Goal: Check status: Check status

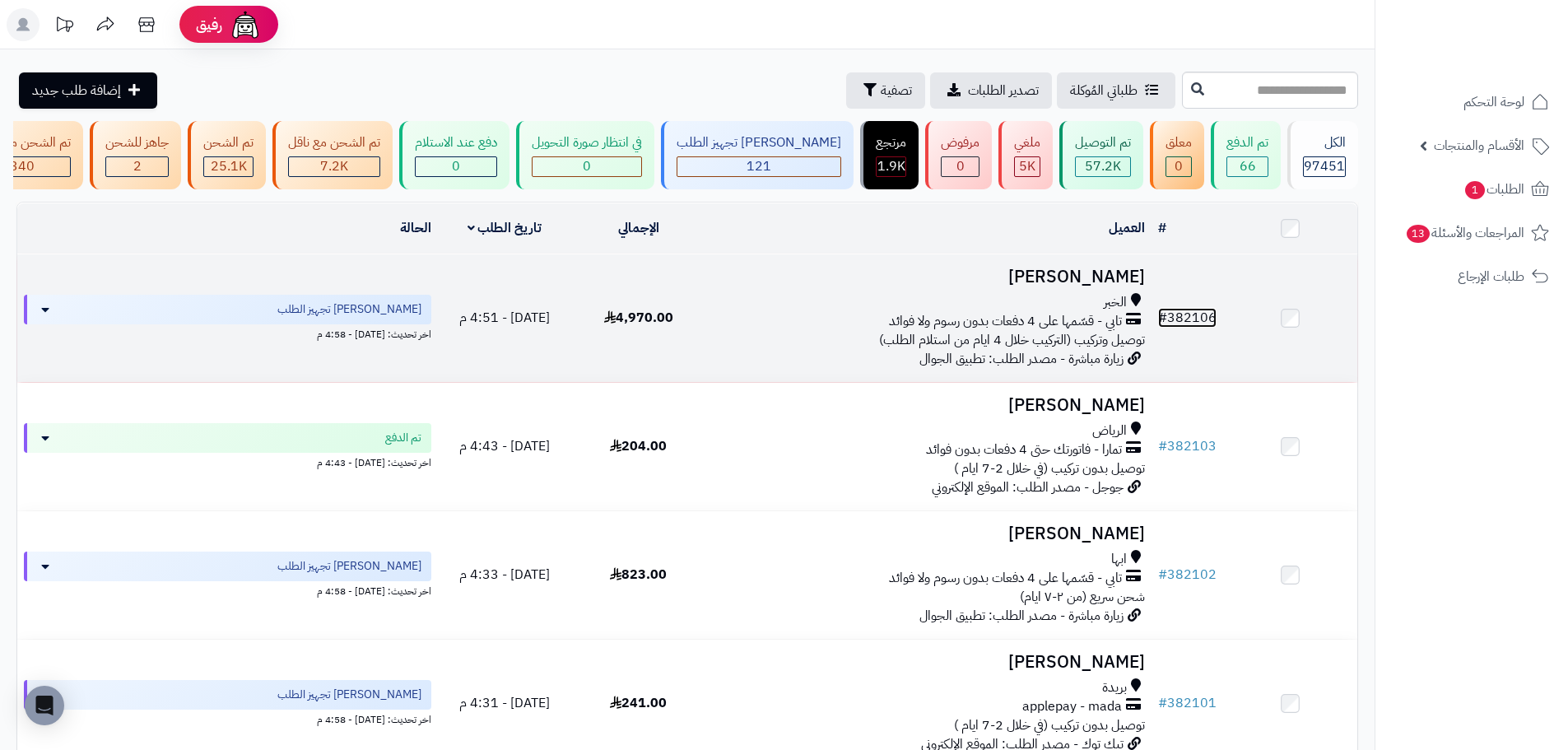
click at [1180, 319] on link "# 382106" at bounding box center [1187, 318] width 59 height 20
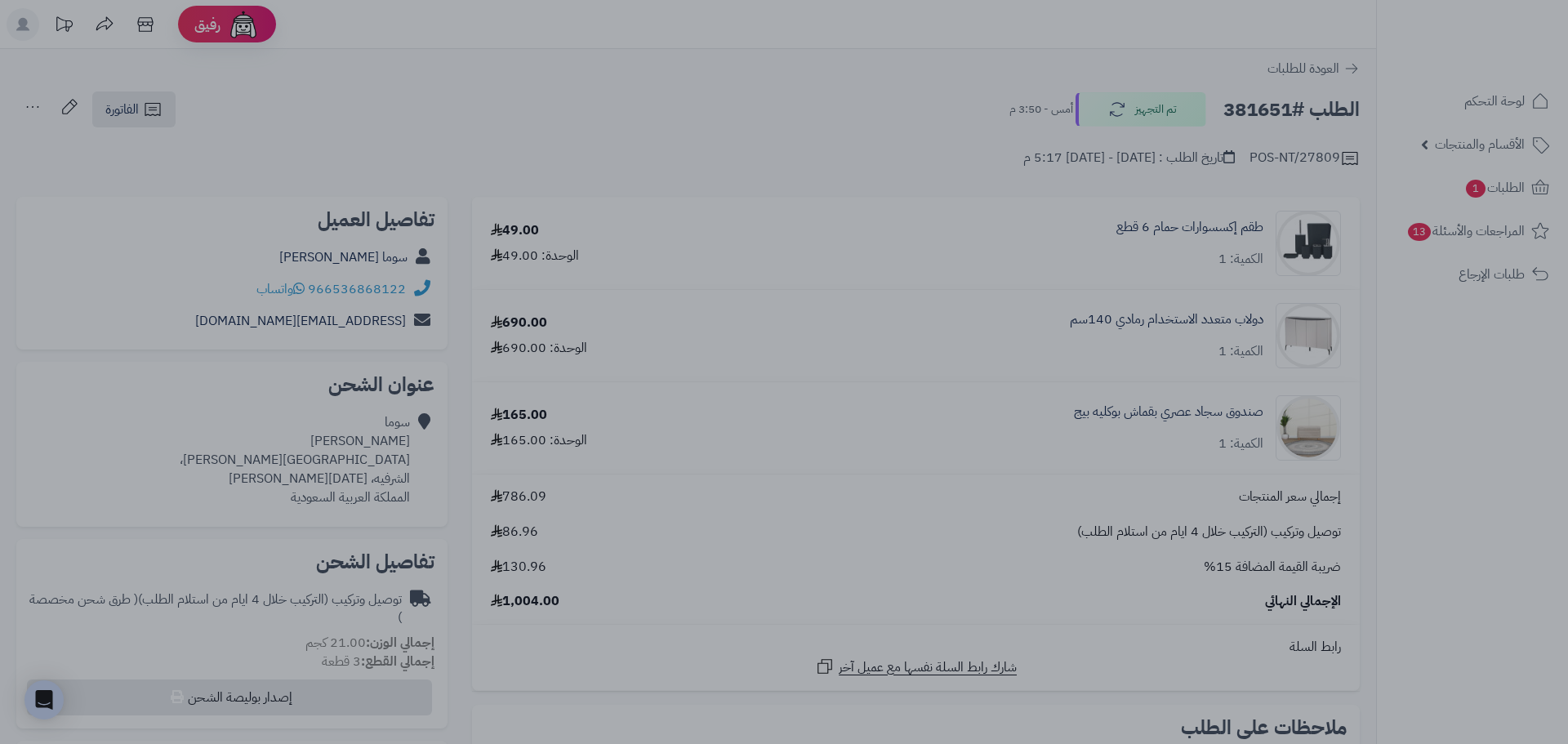
click at [1284, 254] on div at bounding box center [784, 372] width 1568 height 744
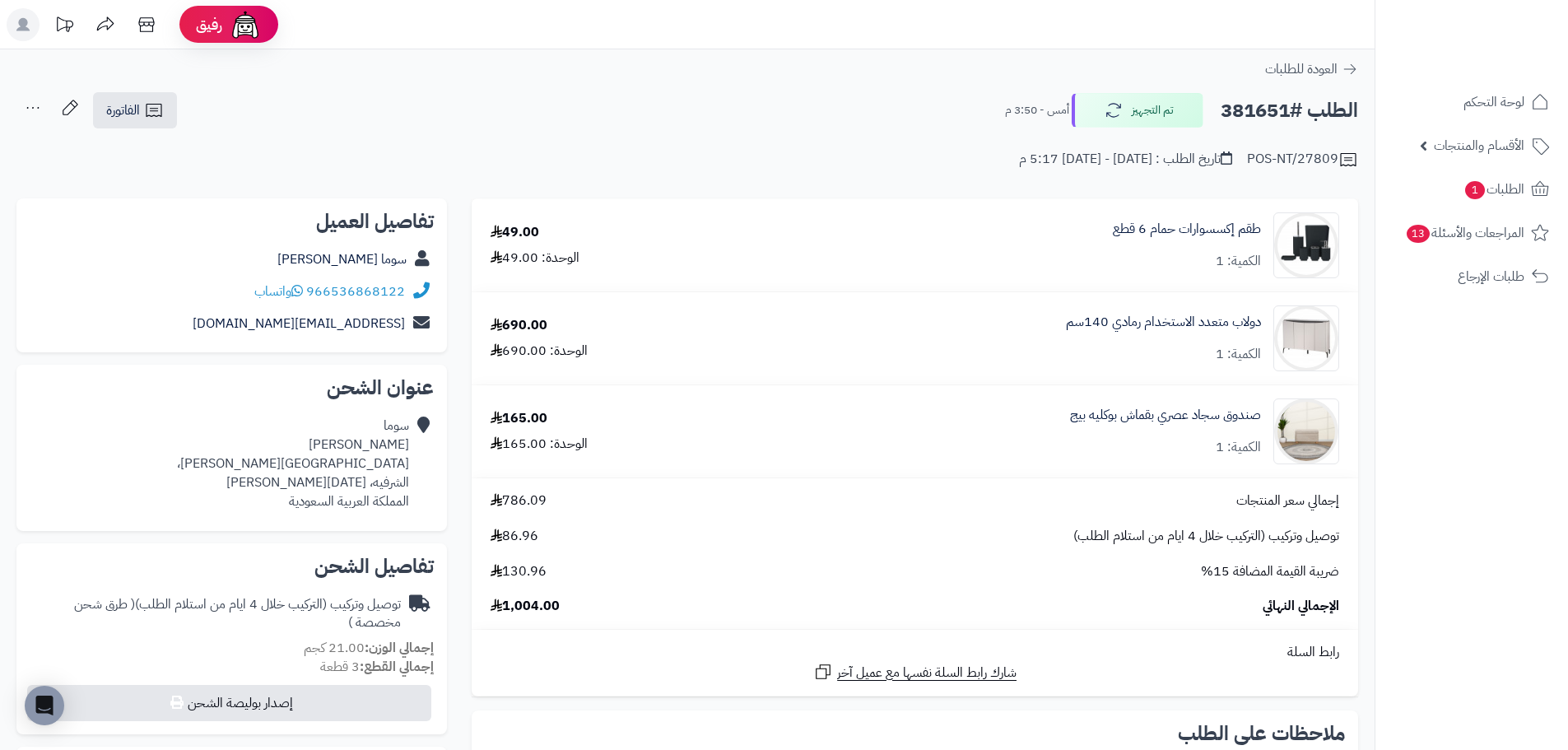
click at [1216, 246] on div "طقم إكسسوارات حمام 6 قطع الكمية: 1" at bounding box center [1187, 246] width 148 height 51
click at [1215, 230] on link "طقم إكسسوارات حمام 6 قطع" at bounding box center [1187, 230] width 148 height 19
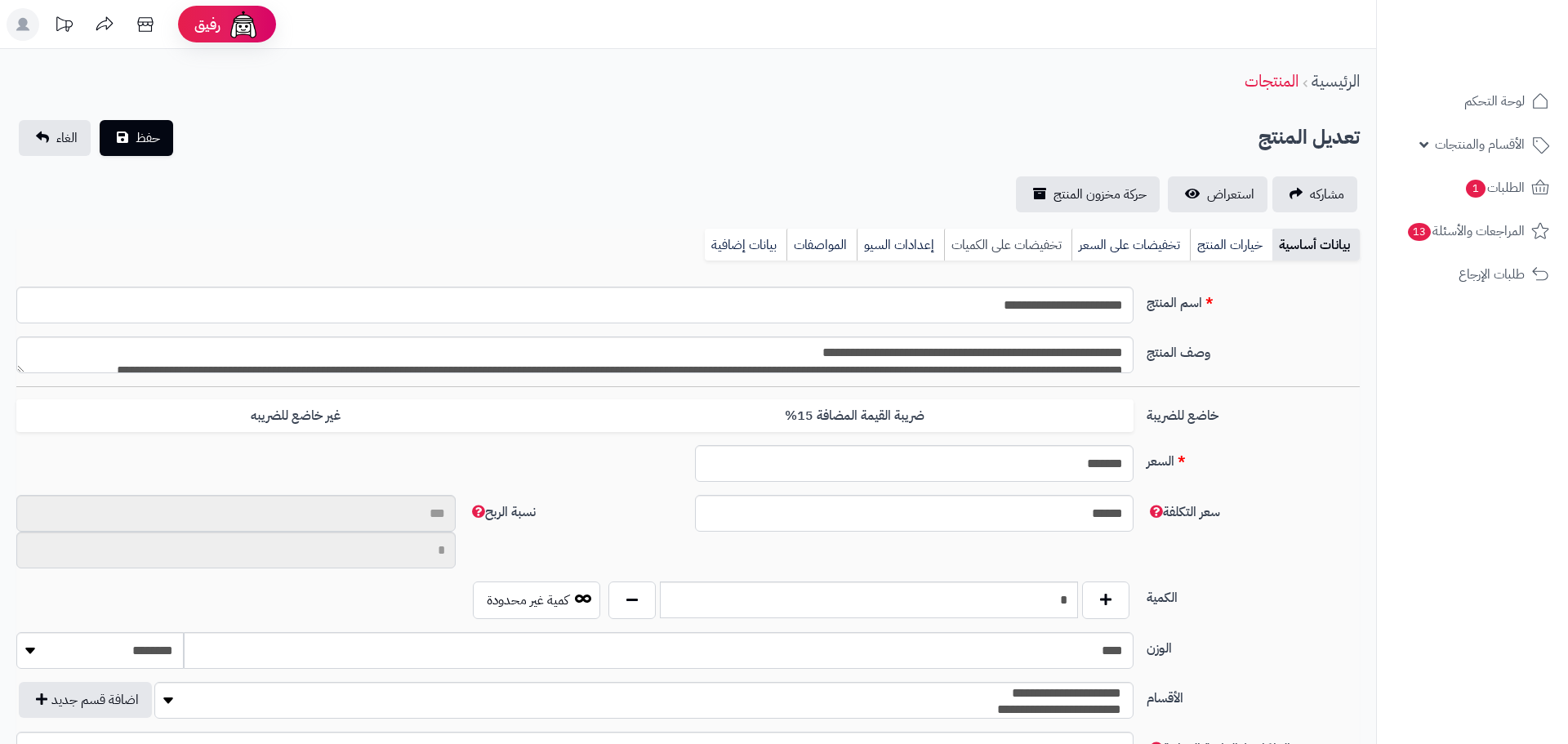
type input "**"
type input "*********"
type input "*****"
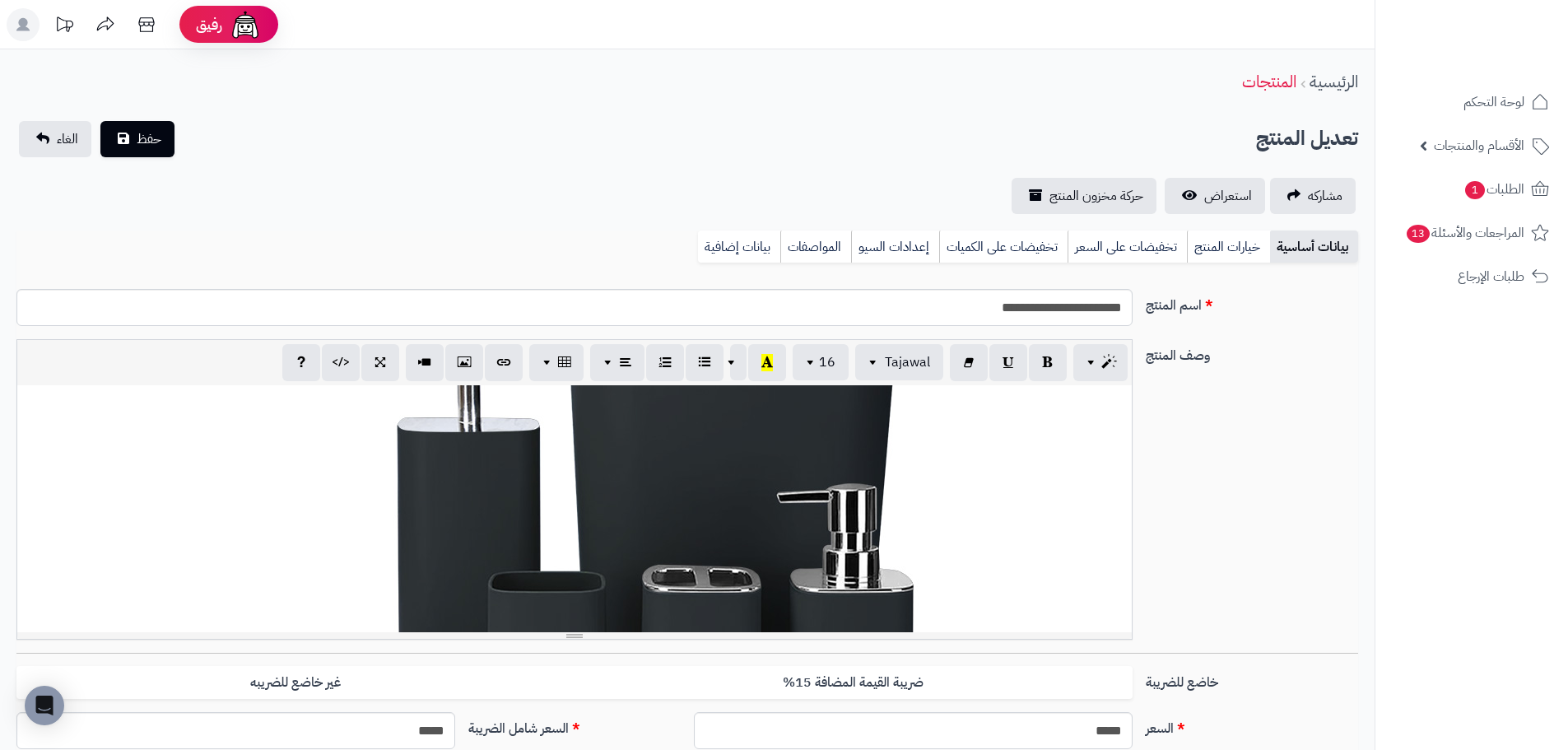
scroll to position [329, 0]
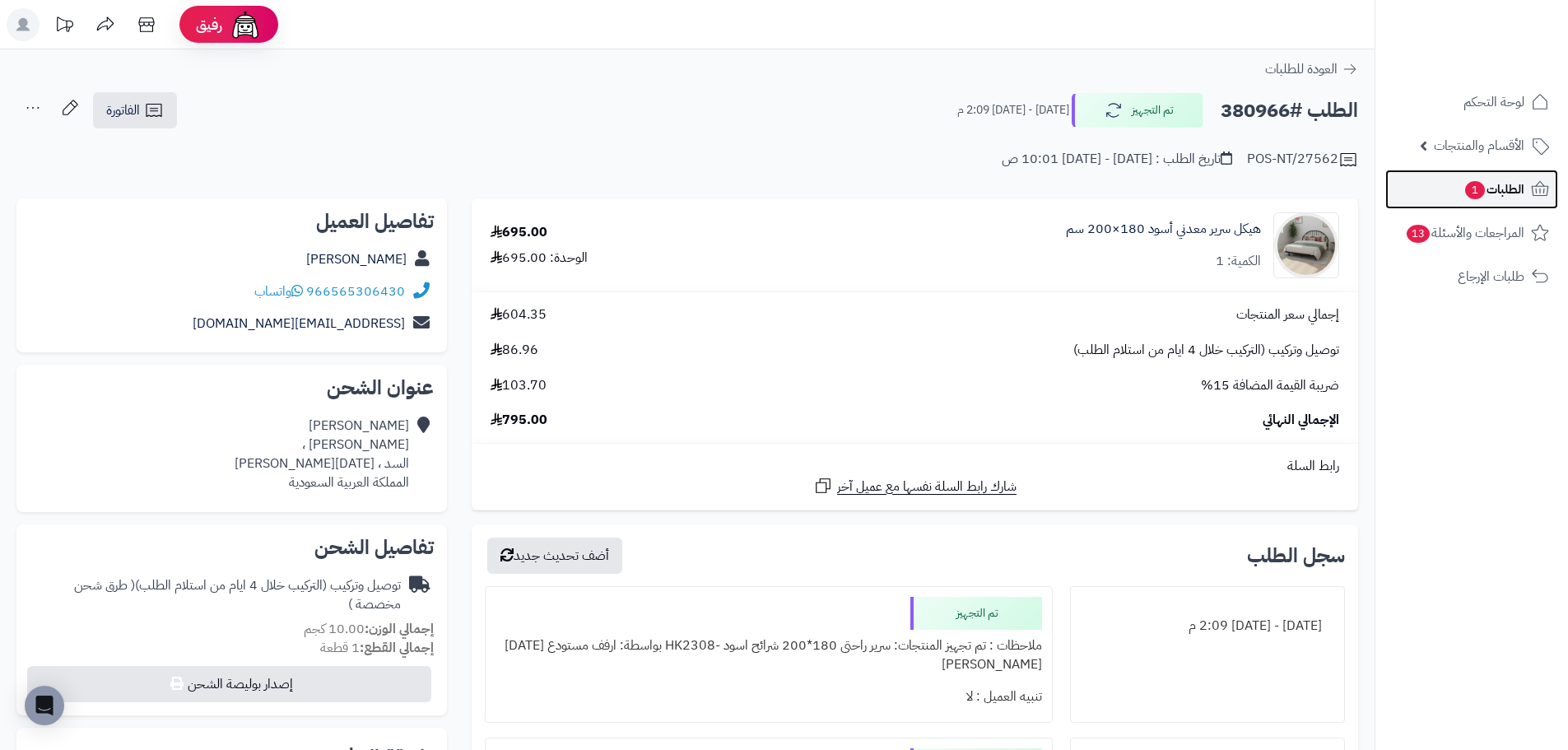
click at [1527, 193] on link "الطلبات 1" at bounding box center [1471, 189] width 173 height 39
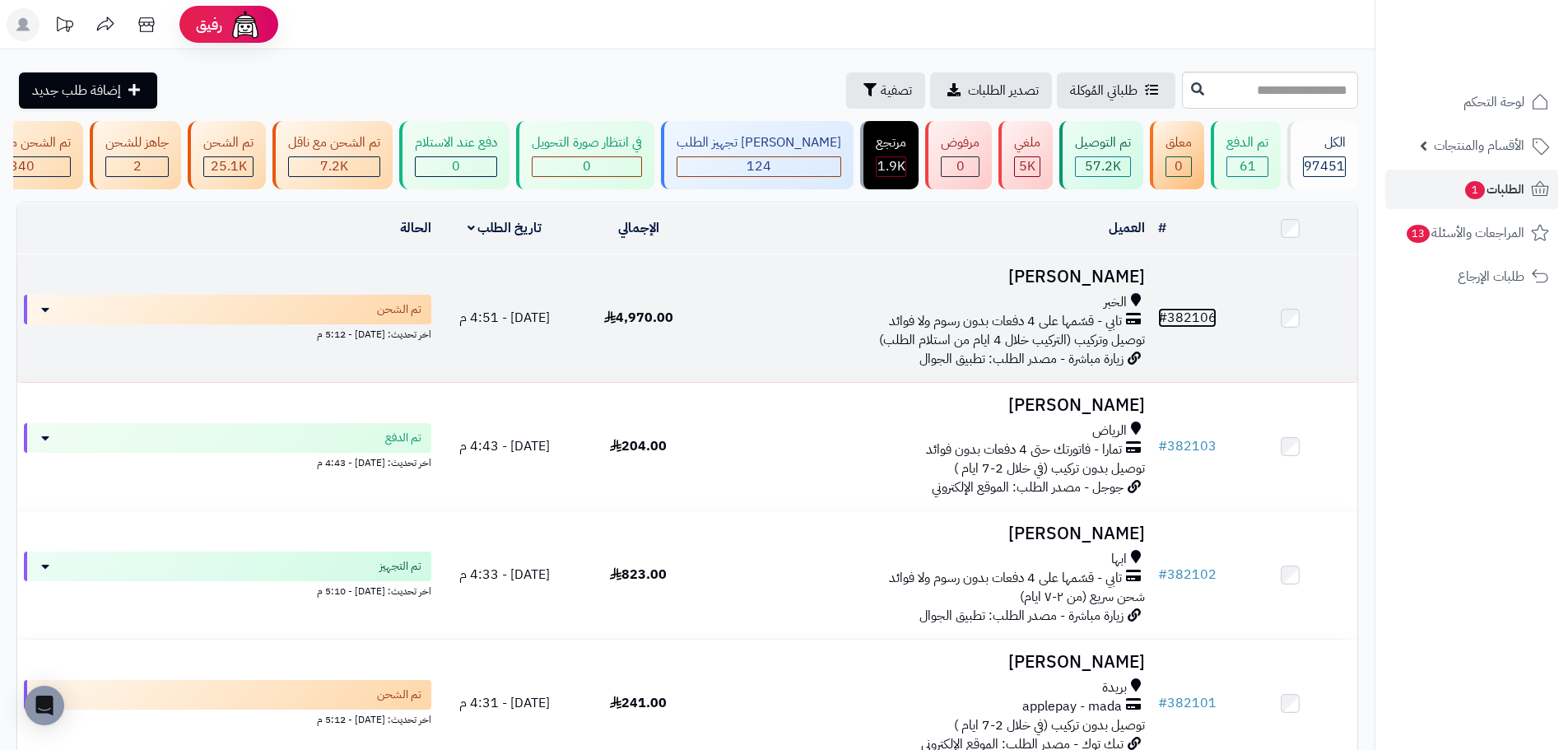
click at [1190, 327] on link "# 382106" at bounding box center [1187, 318] width 59 height 20
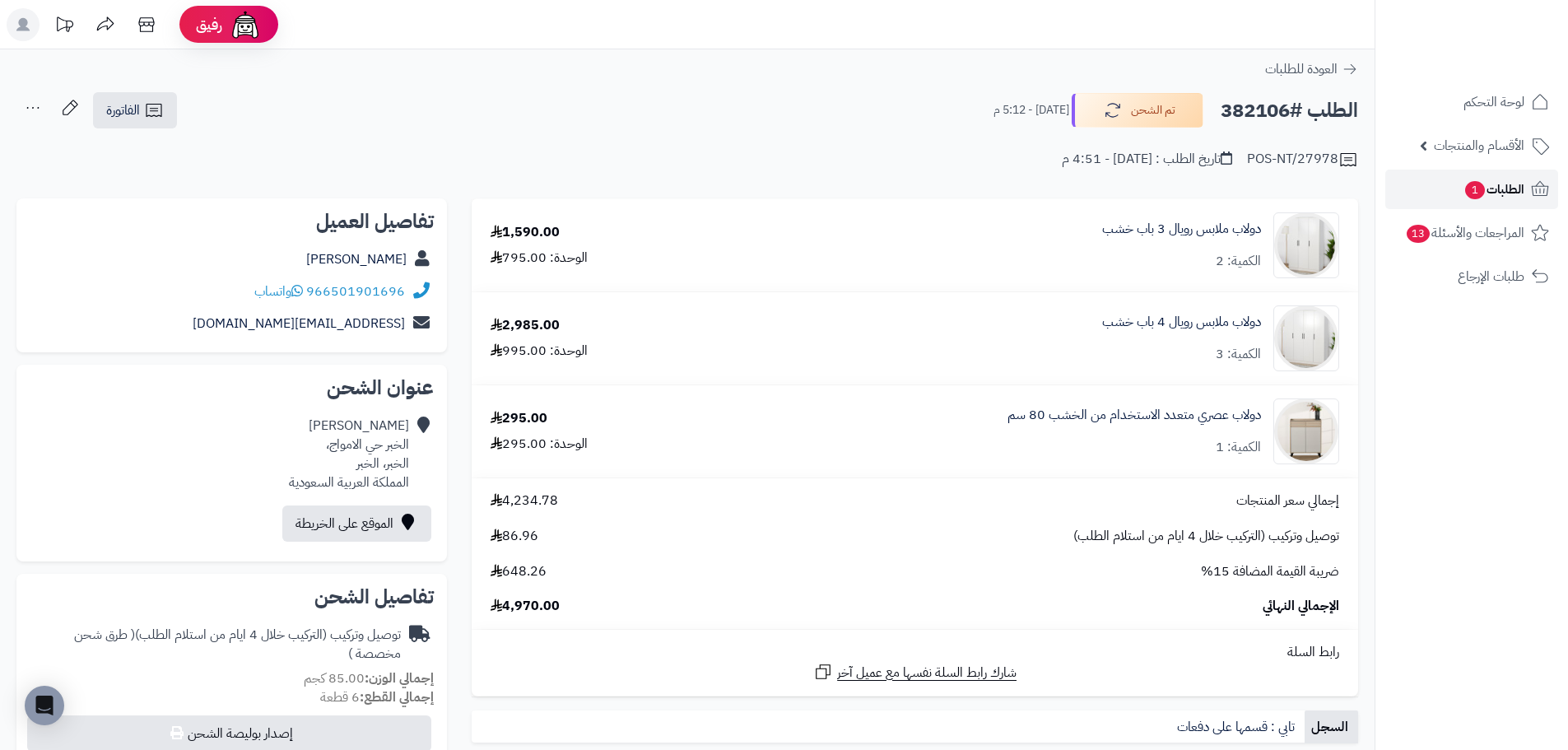
click at [1503, 190] on span "الطلبات 1" at bounding box center [1493, 189] width 61 height 23
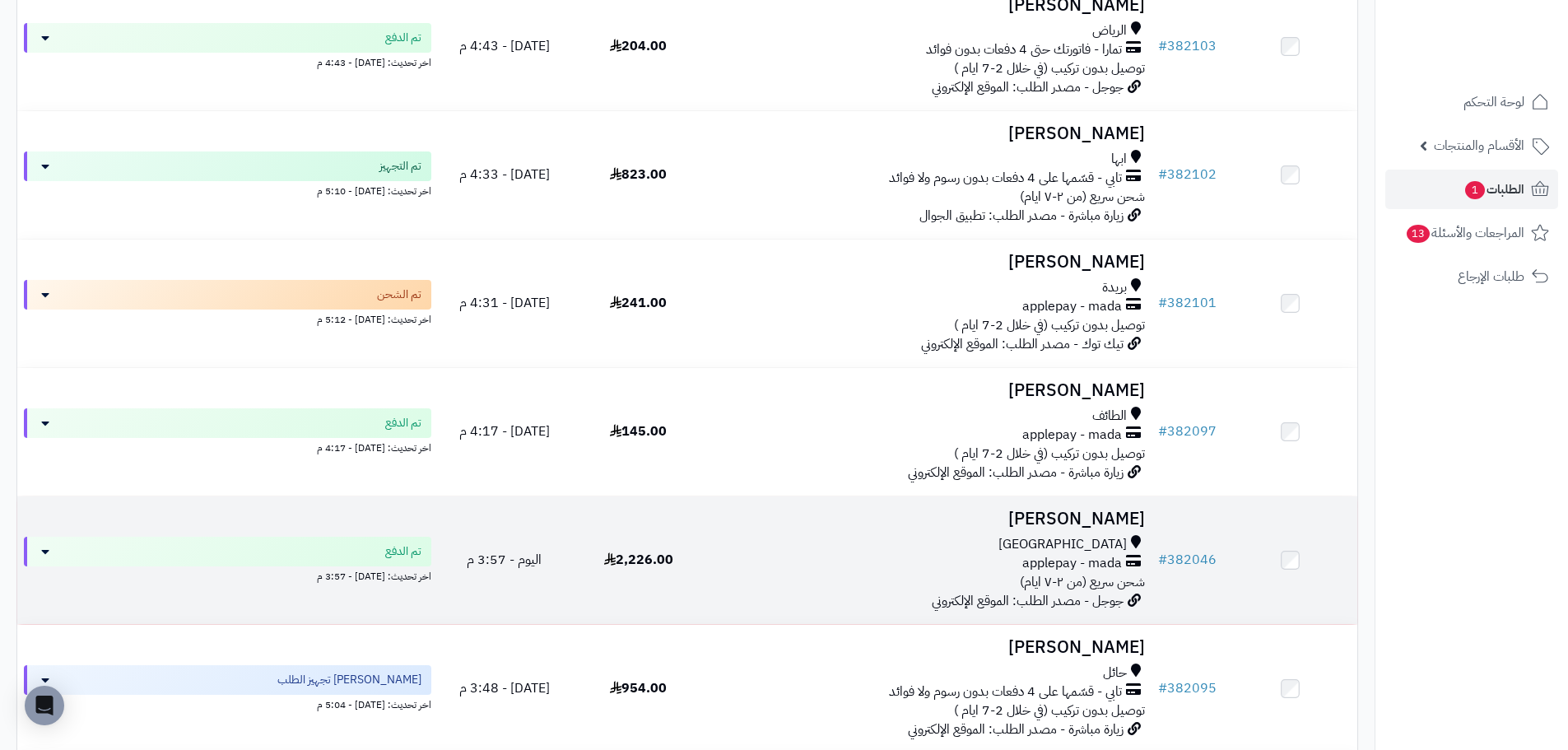
scroll to position [576, 0]
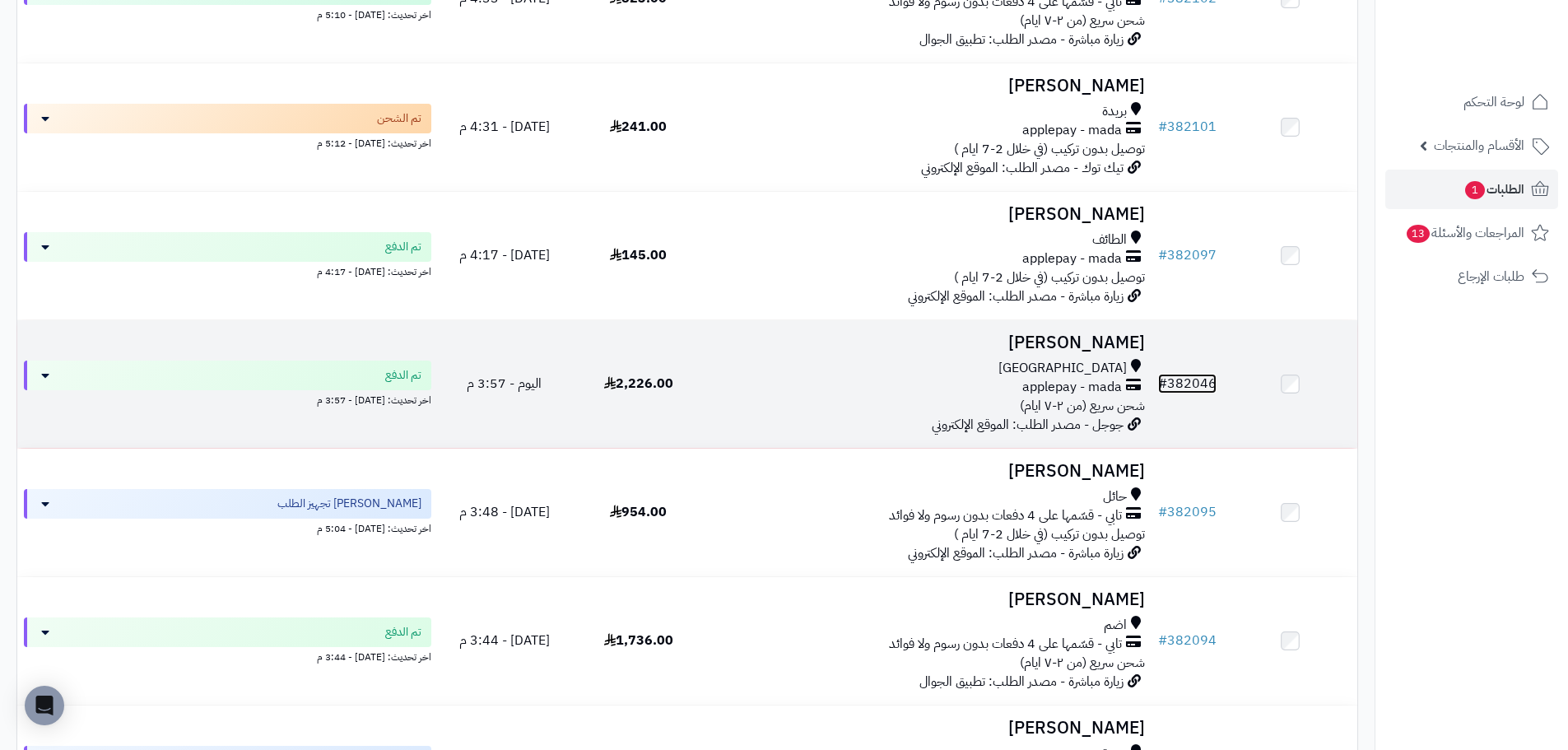
click at [1215, 388] on link "# 382046" at bounding box center [1187, 383] width 59 height 20
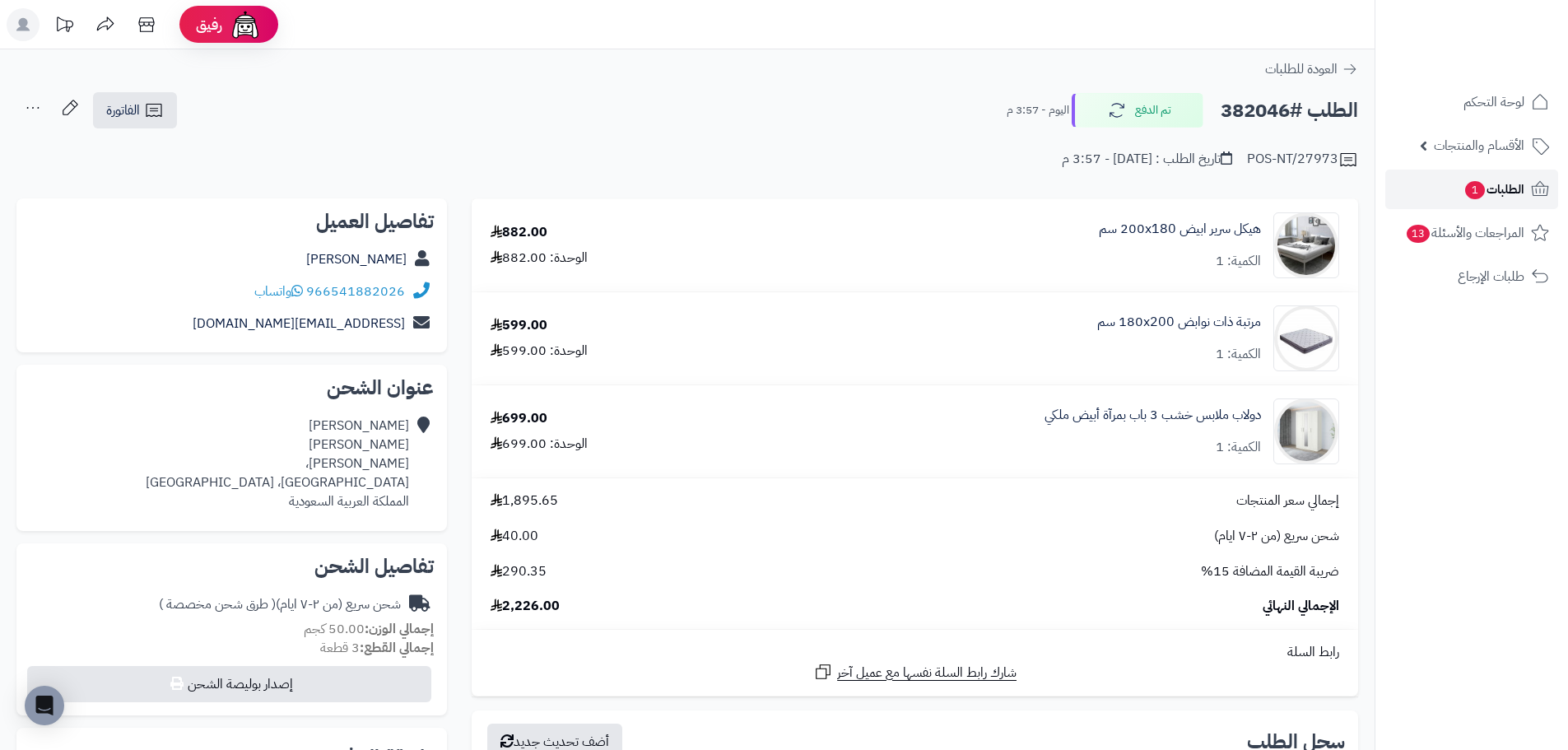
click at [1481, 193] on span "1" at bounding box center [1473, 190] width 20 height 19
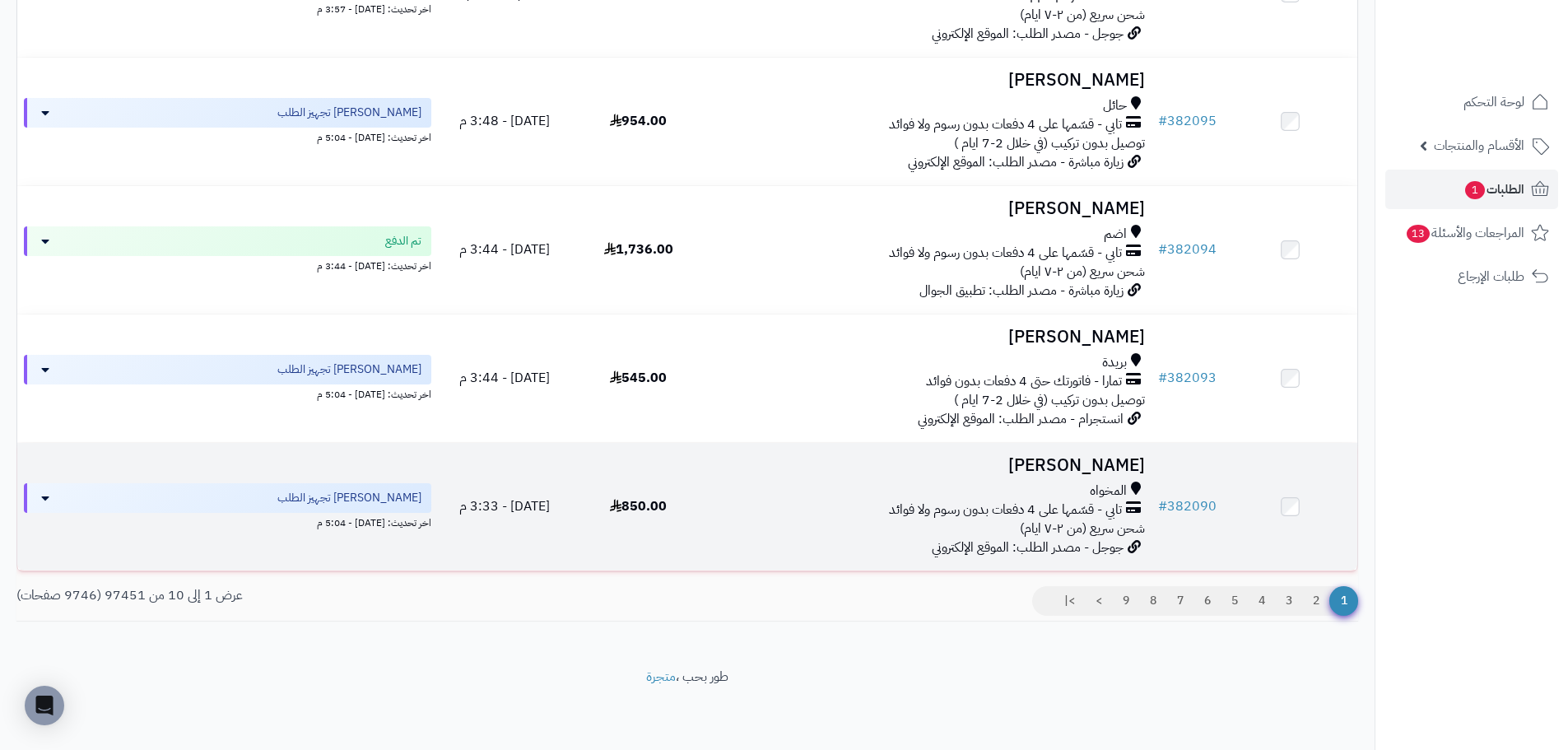
scroll to position [977, 0]
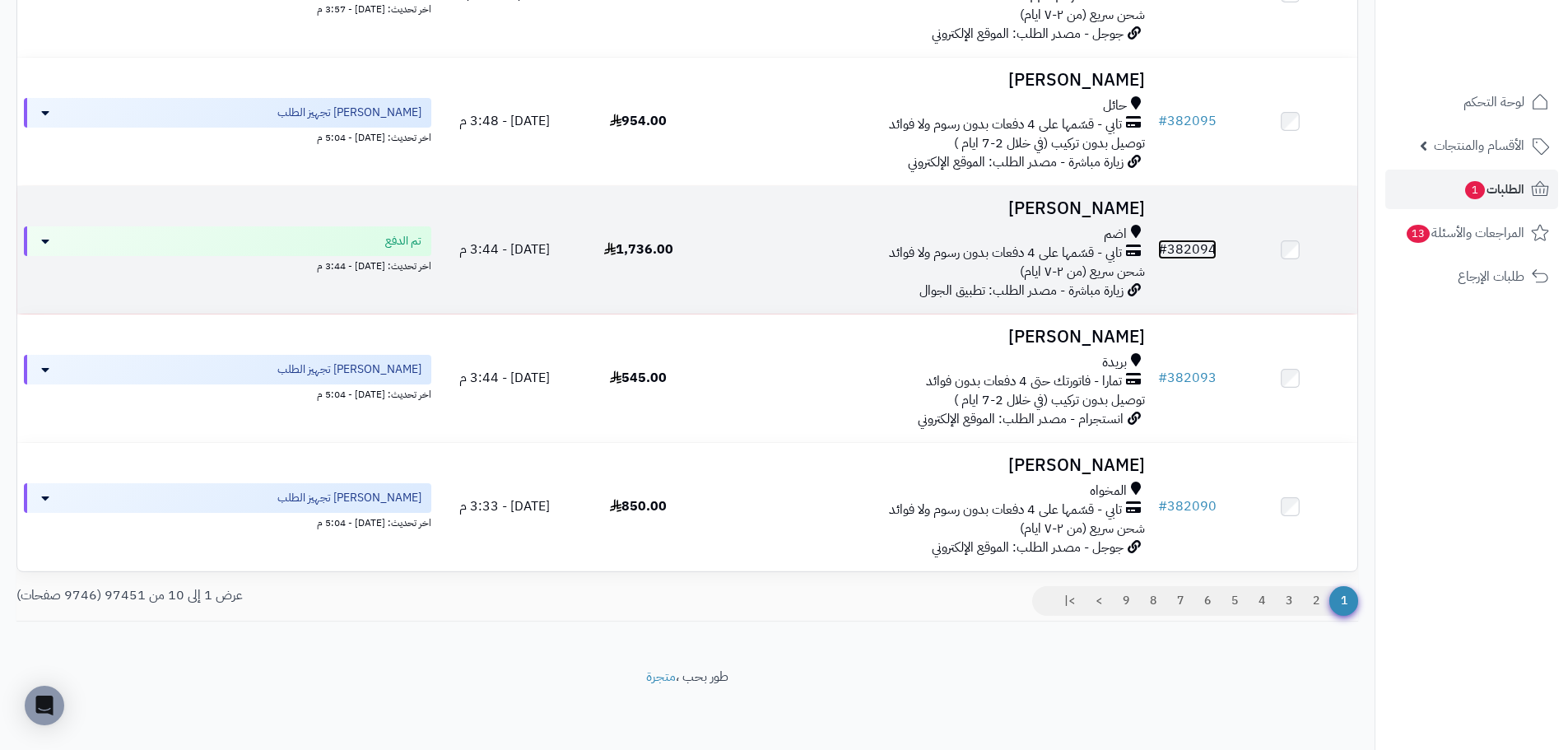
click at [1192, 254] on link "# 382094" at bounding box center [1187, 249] width 59 height 20
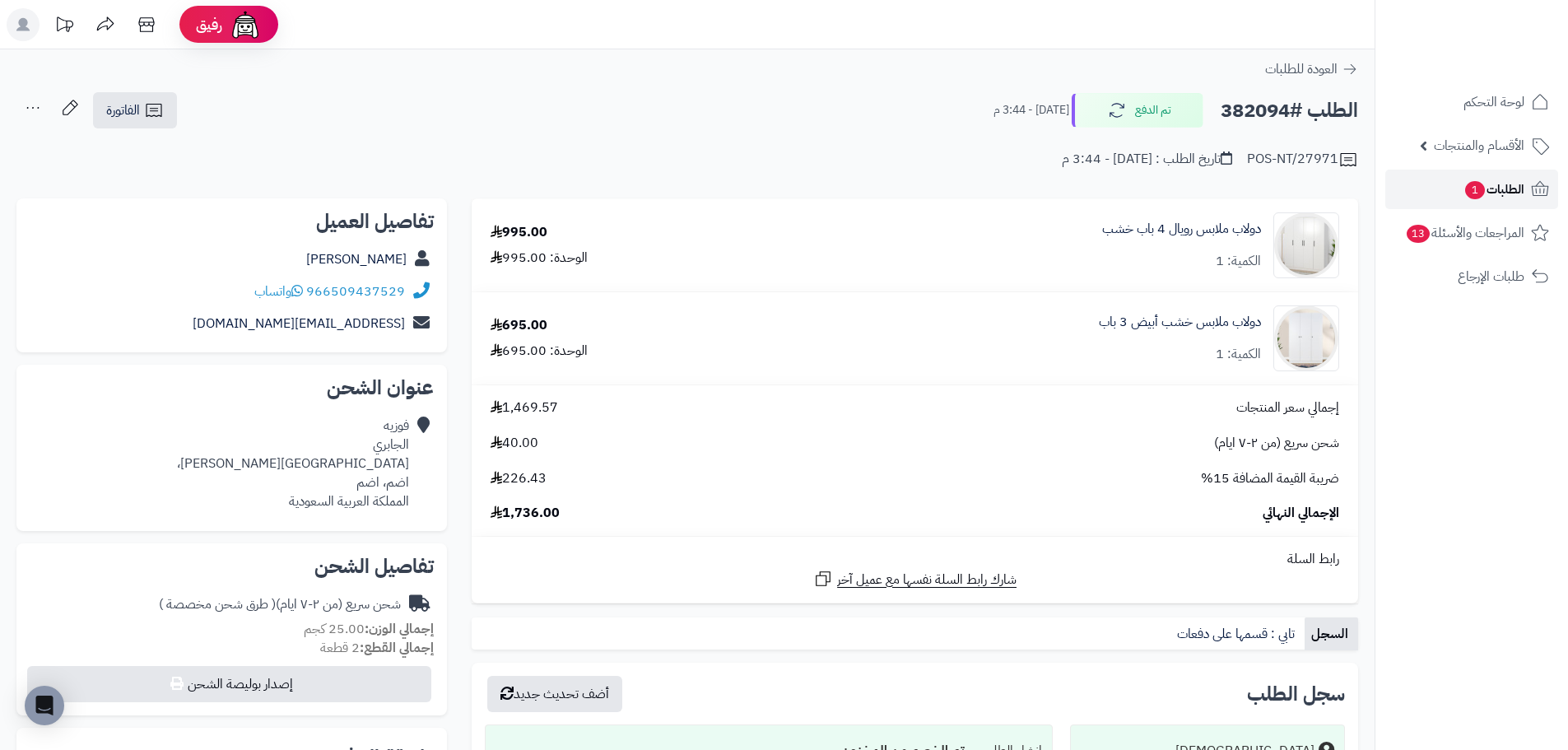
click at [1491, 194] on span "الطلبات 1" at bounding box center [1493, 189] width 61 height 23
